Goal: Information Seeking & Learning: Find specific fact

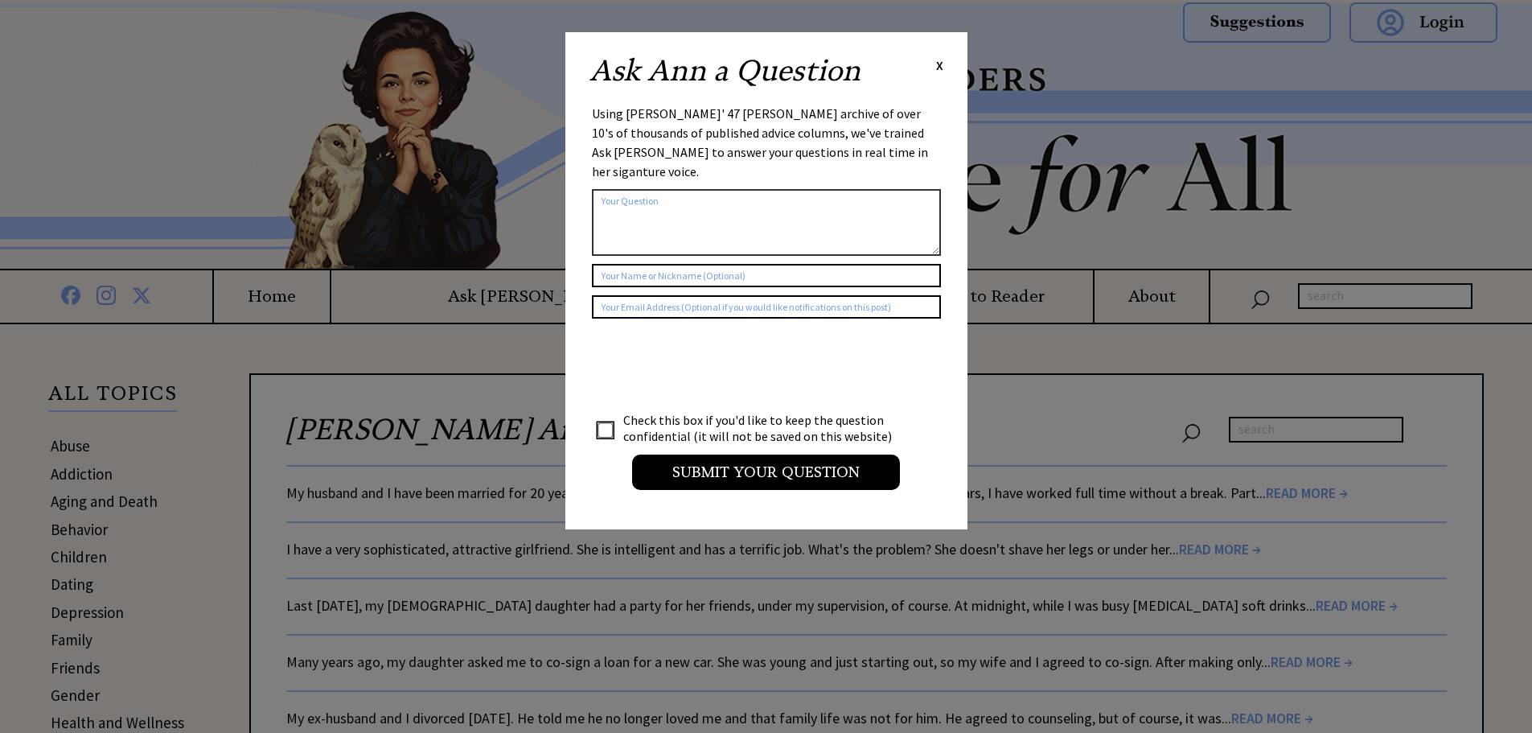
click at [940, 62] on span "X" at bounding box center [939, 65] width 7 height 16
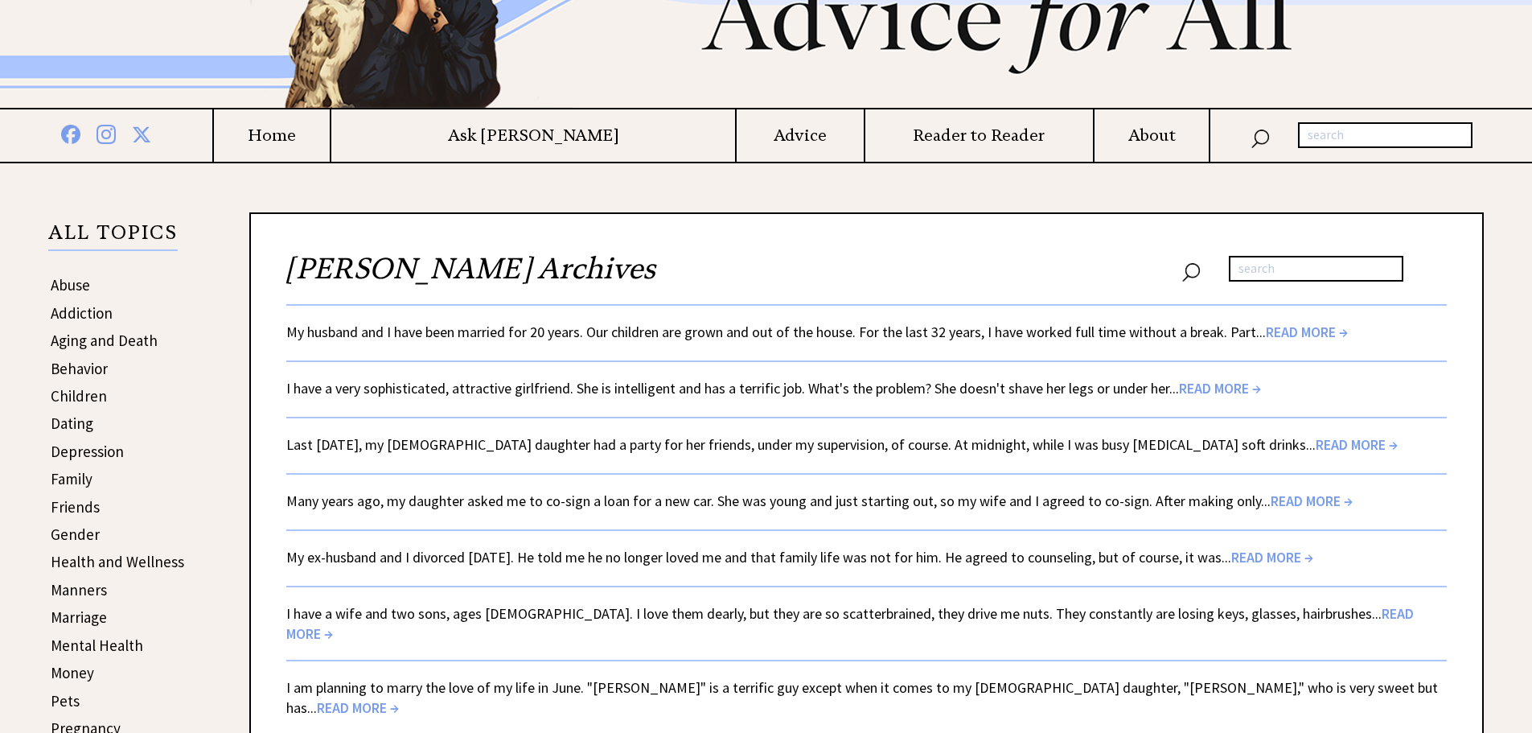
scroll to position [80, 0]
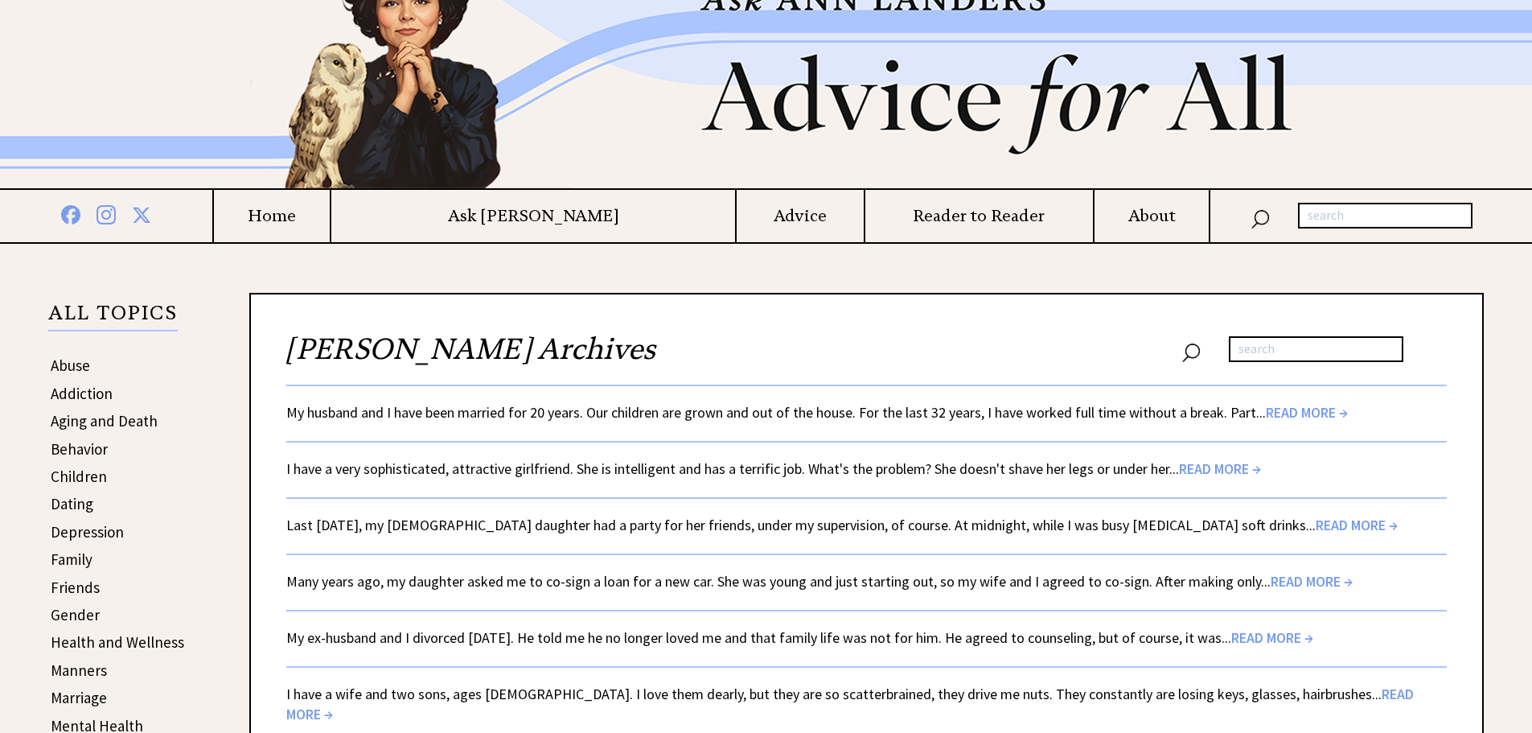
click at [1291, 339] on input "text" at bounding box center [1316, 349] width 175 height 26
type input "If you think education is expensive, try ignorance"
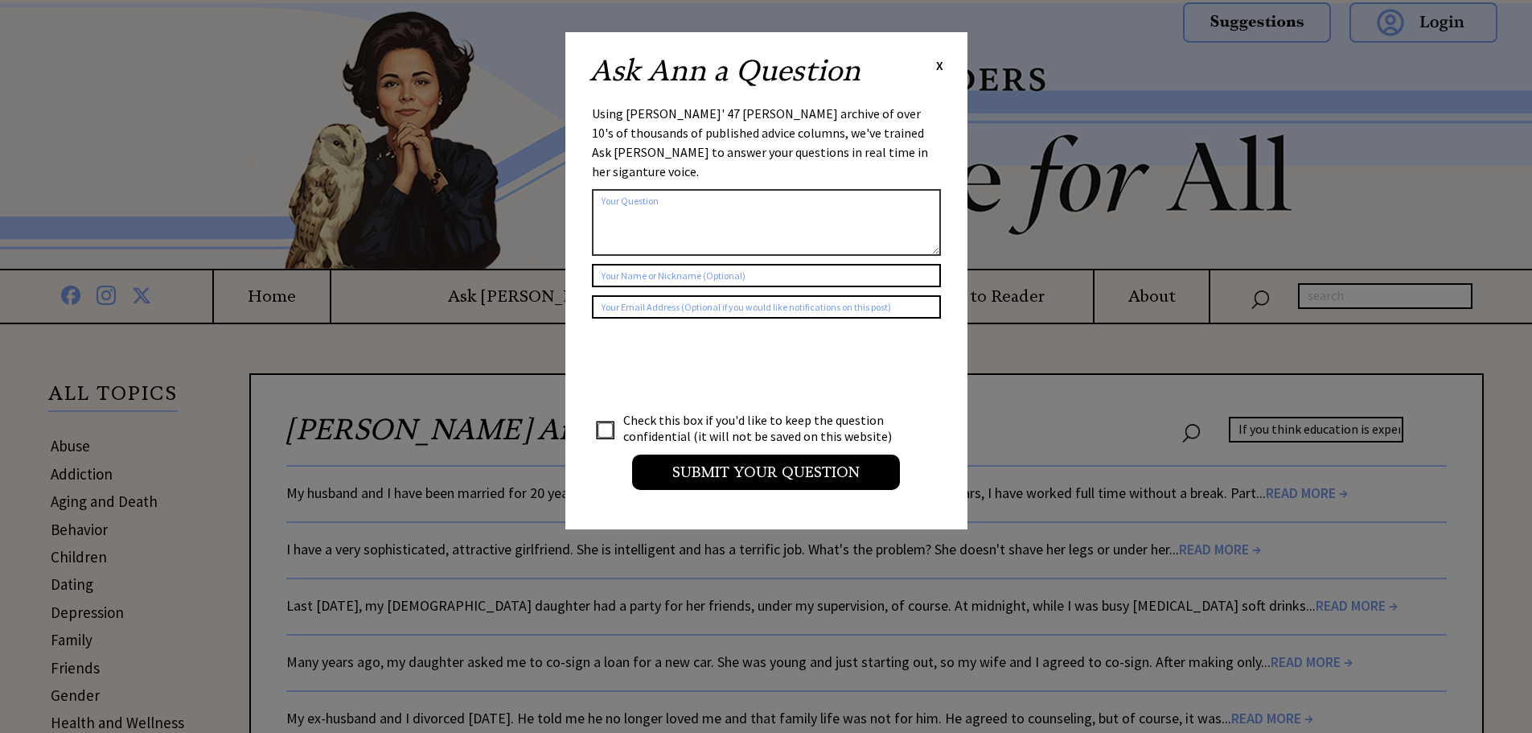
click at [936, 55] on div "Ask [PERSON_NAME] a Question X Using [PERSON_NAME]' 47 [PERSON_NAME] archive of…" at bounding box center [766, 280] width 402 height 497
click at [936, 66] on span "X" at bounding box center [939, 65] width 7 height 16
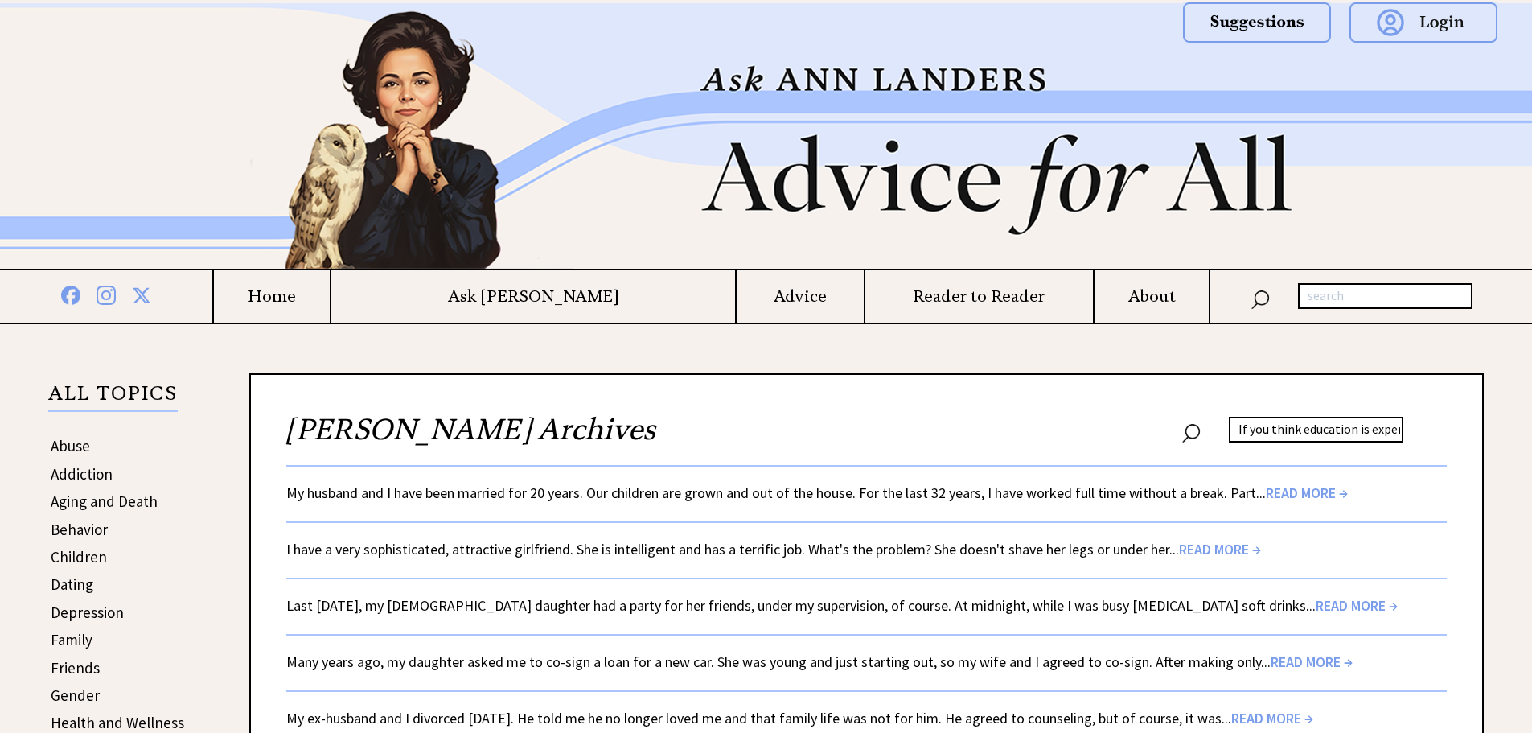
click at [1304, 430] on input "If you think education is expensive, try ignorance" at bounding box center [1316, 430] width 175 height 26
click at [1335, 289] on input "text" at bounding box center [1385, 296] width 175 height 26
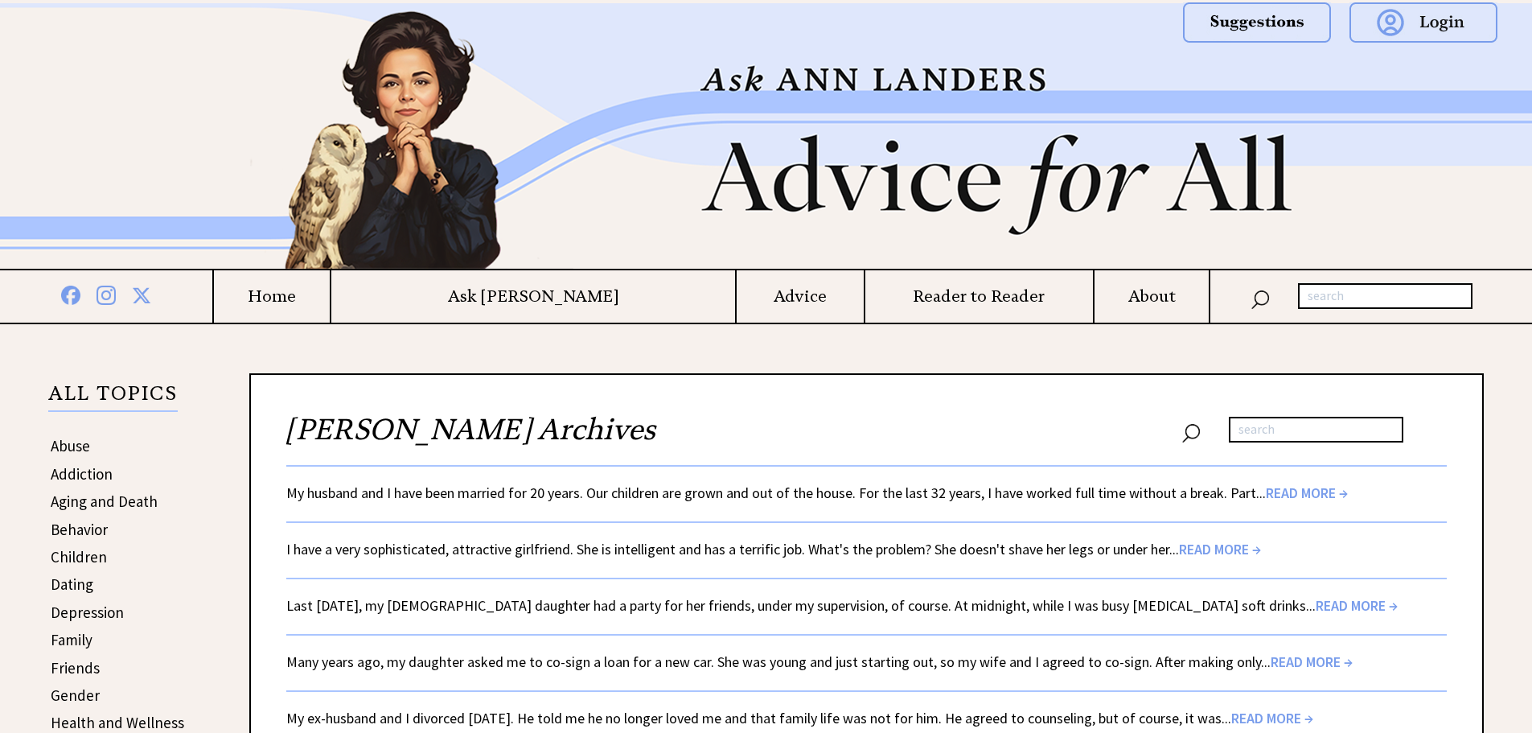
paste input "If you think education is expensive, try ignorance"
type input "If you think education is expensive, try ignorance"
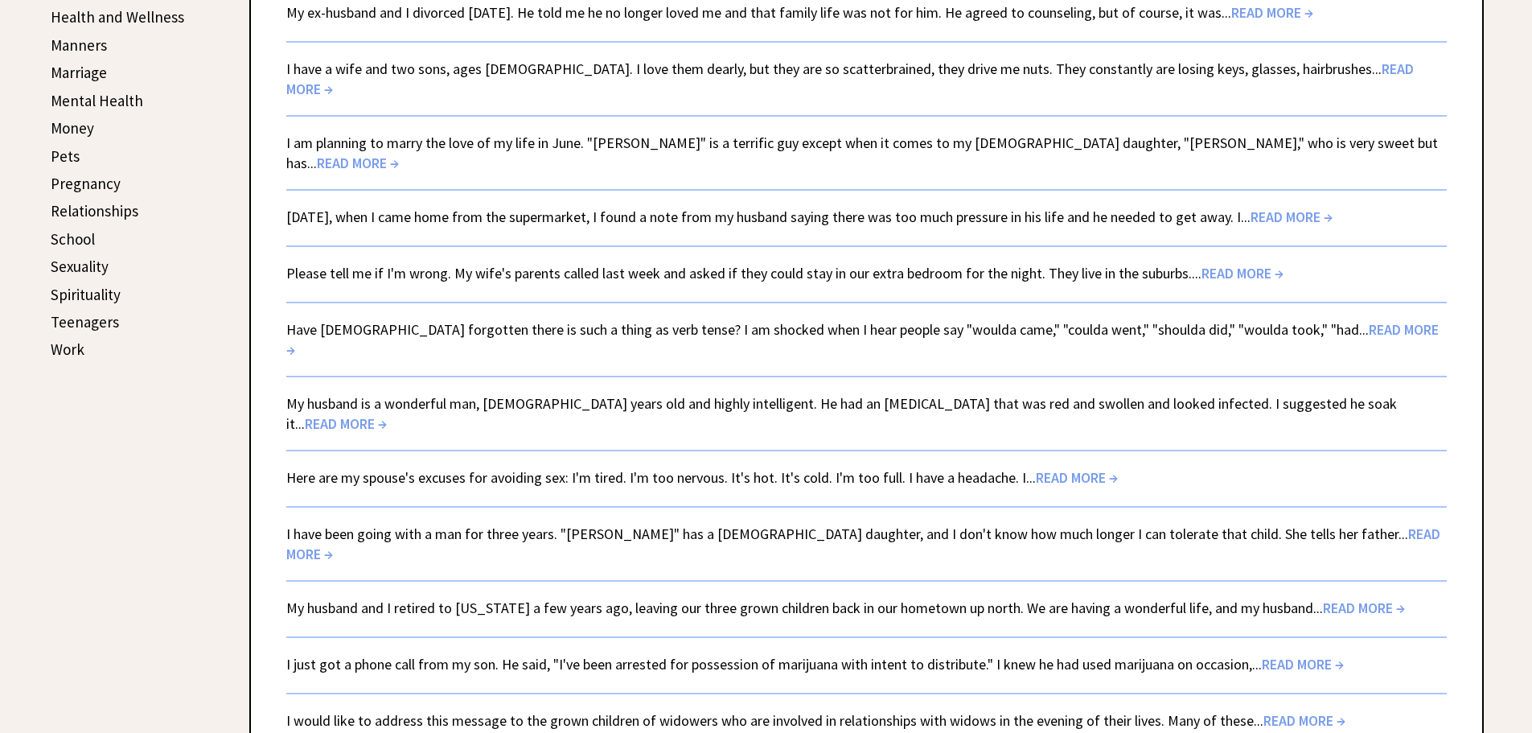
scroll to position [724, 0]
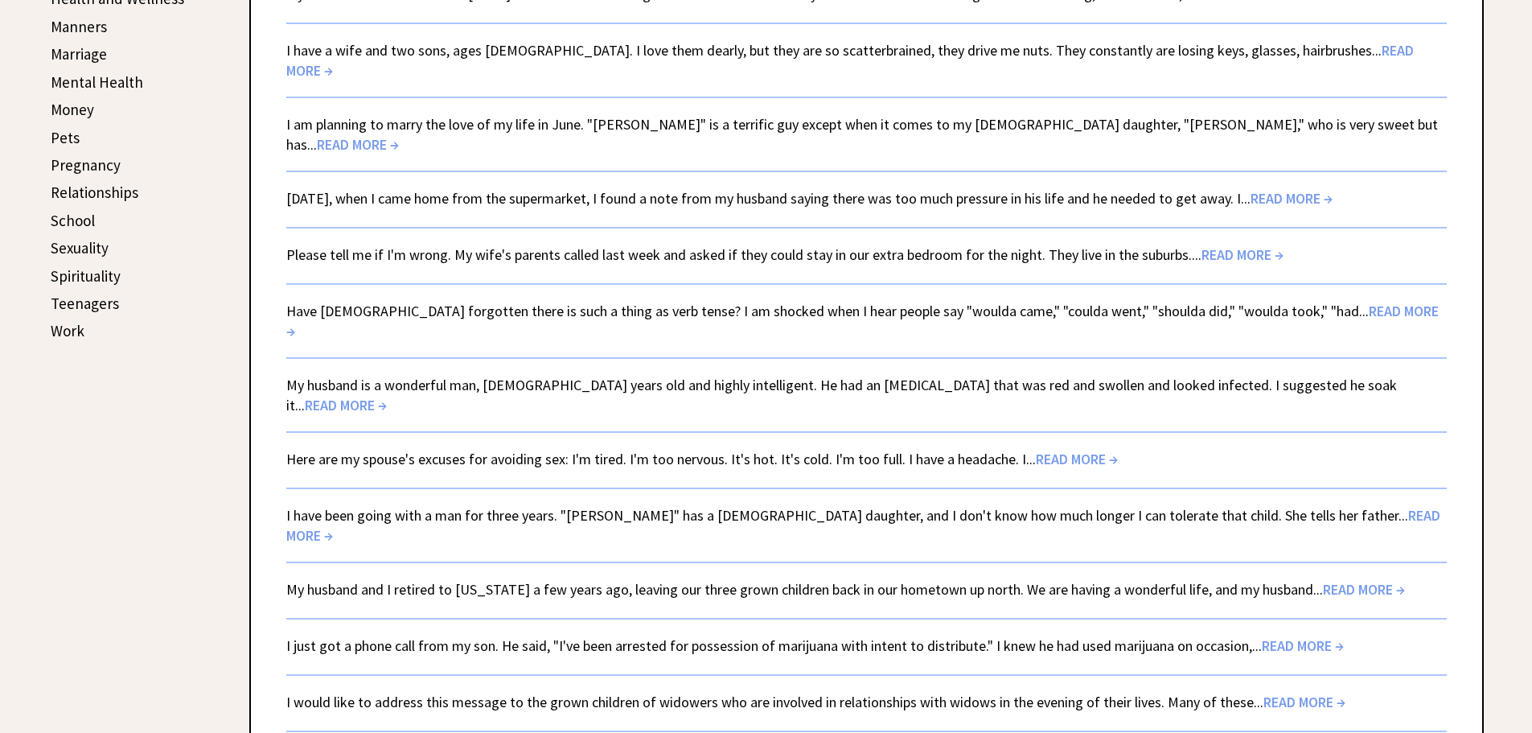
click at [79, 320] on td "Work" at bounding box center [117, 331] width 135 height 26
click at [76, 327] on link "Work" at bounding box center [68, 330] width 34 height 19
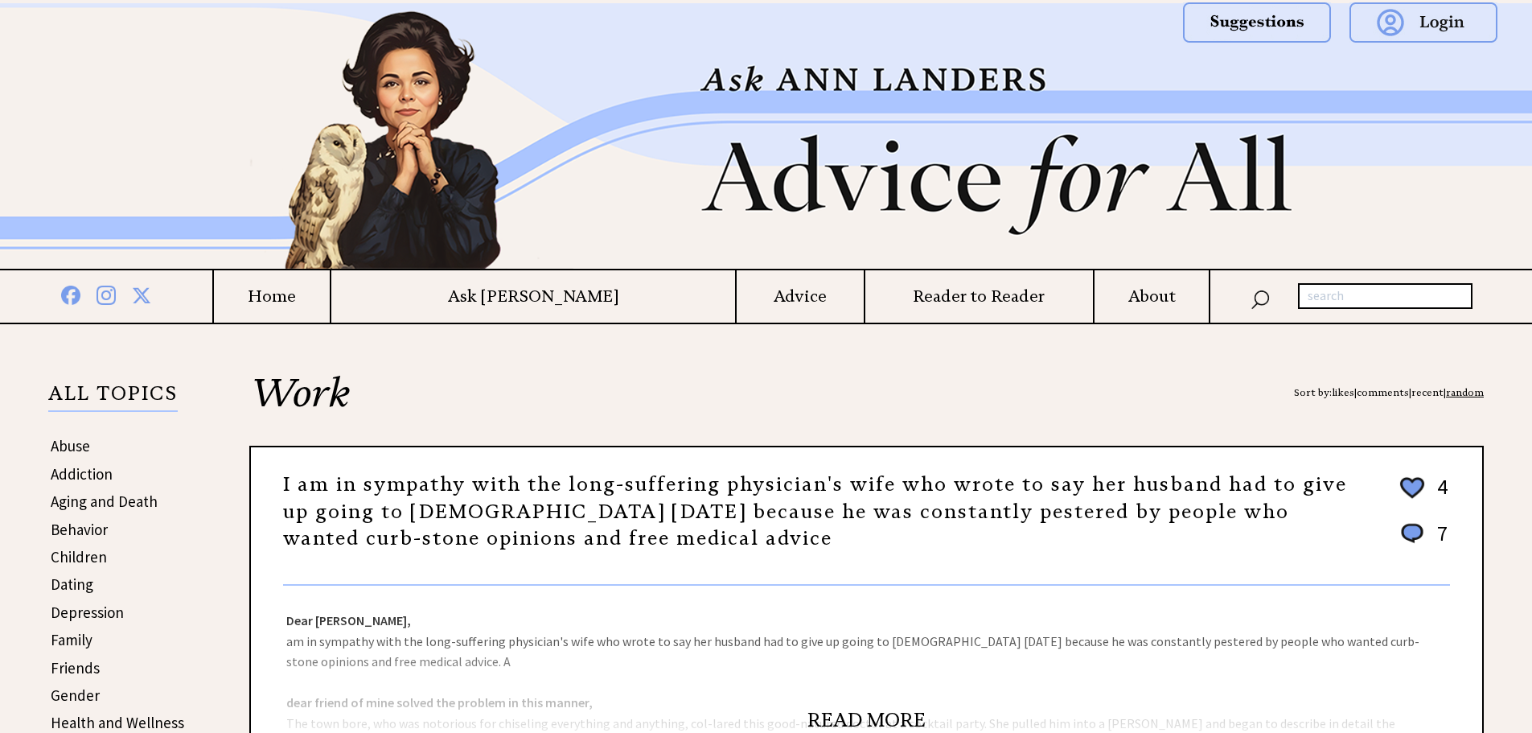
click at [1321, 295] on input "text" at bounding box center [1385, 296] width 175 height 26
type input "Education"
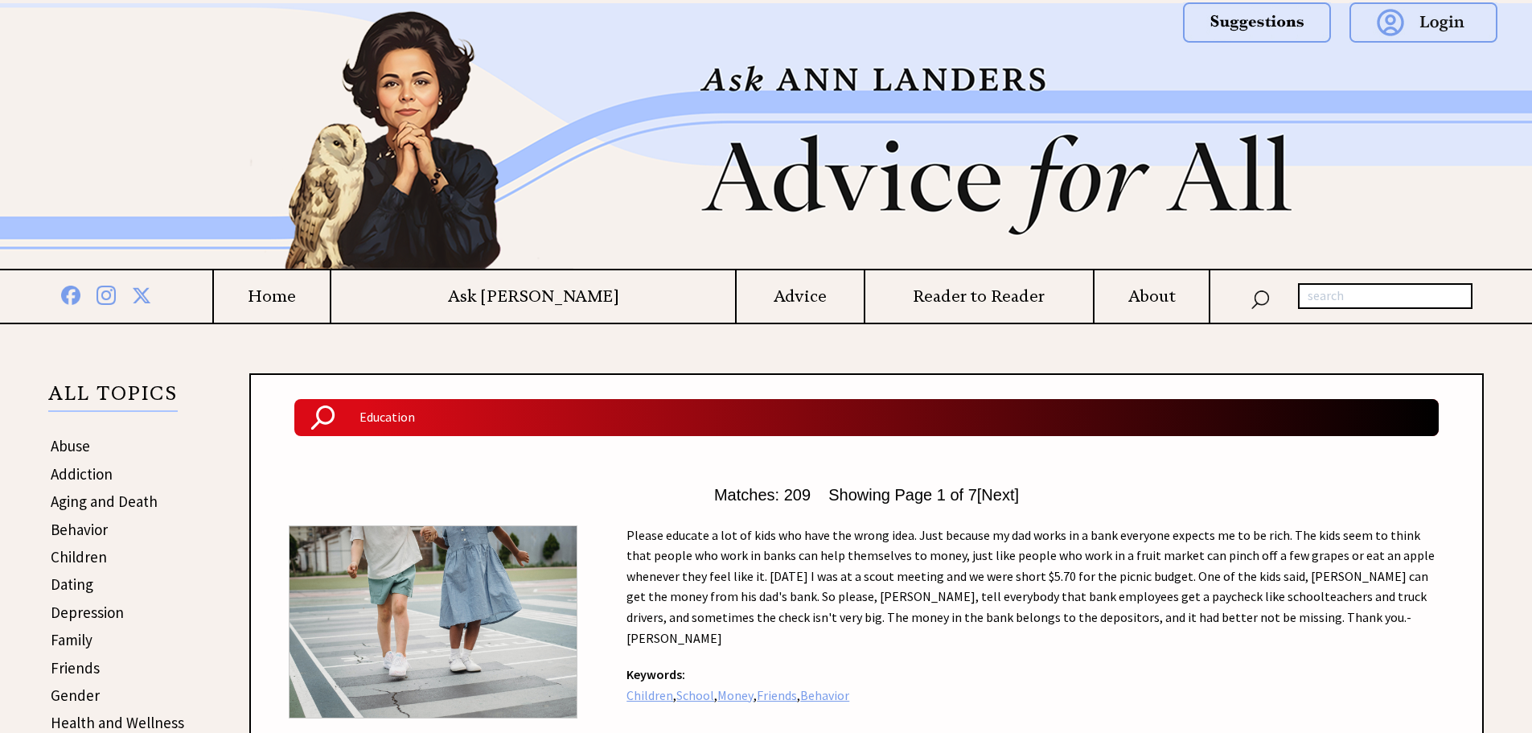
click at [1359, 290] on input "text" at bounding box center [1385, 296] width 175 height 26
type input "[DATE]"
